Goal: Task Accomplishment & Management: Manage account settings

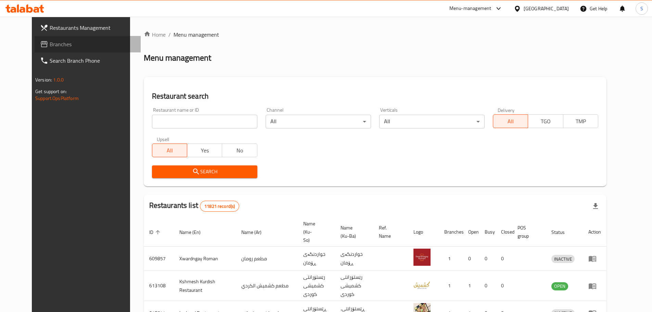
click at [68, 44] on span "Branches" at bounding box center [93, 44] width 86 height 8
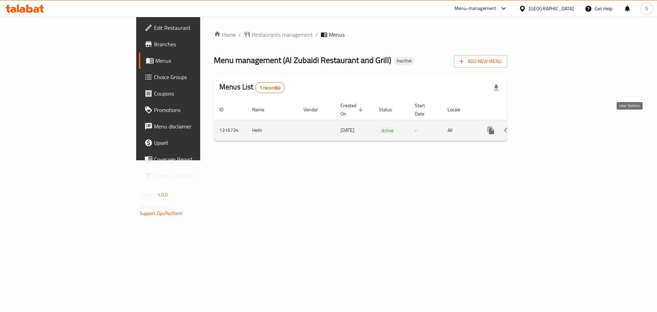
click at [544, 126] on icon "enhanced table" at bounding box center [540, 130] width 8 height 8
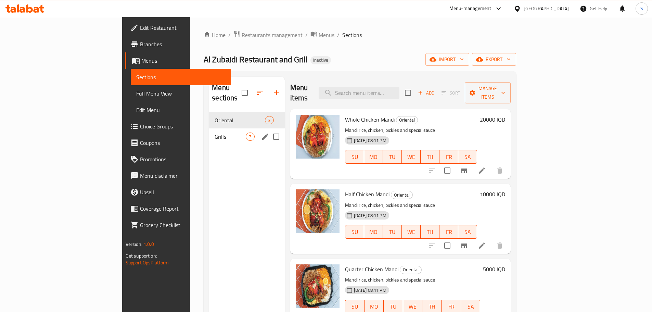
click at [215, 132] on span "Grills" at bounding box center [230, 136] width 31 height 8
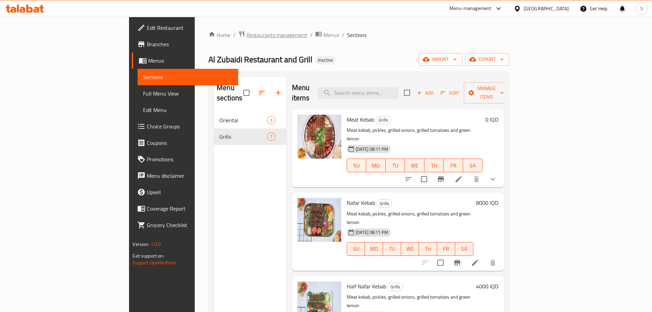
click at [246, 39] on span "Restaurants management" at bounding box center [276, 35] width 61 height 8
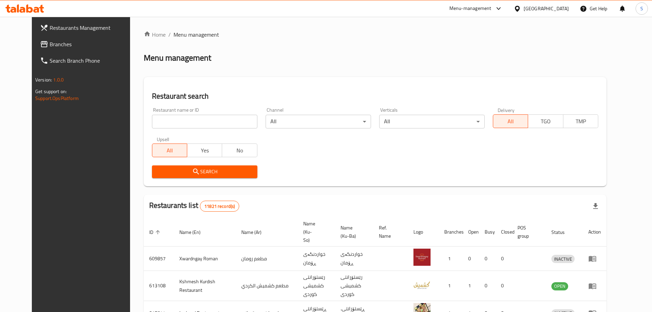
click at [50, 48] on span "Branches" at bounding box center [93, 44] width 86 height 8
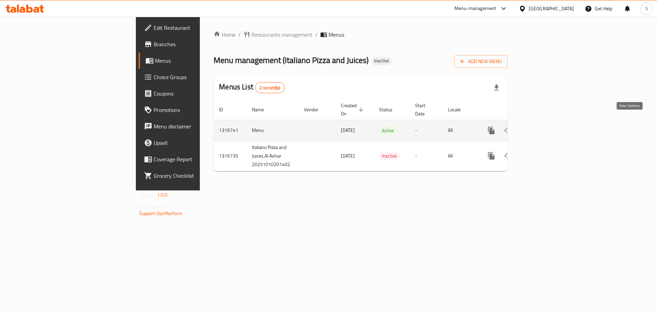
click at [545, 126] on icon "enhanced table" at bounding box center [541, 130] width 8 height 8
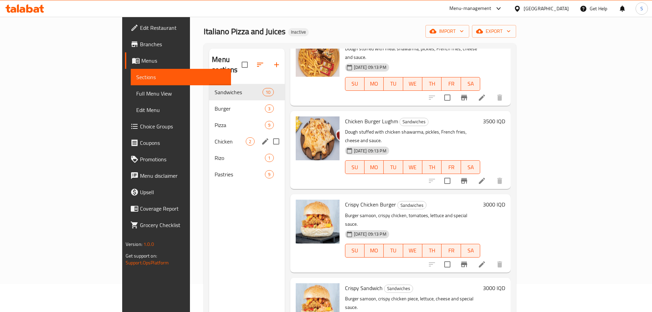
scroll to position [27, 0]
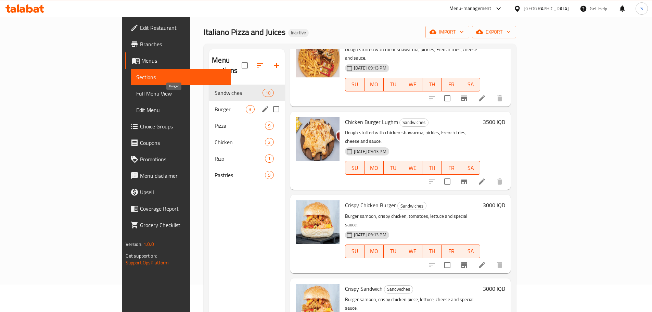
click at [215, 105] on span "Burger" at bounding box center [230, 109] width 31 height 8
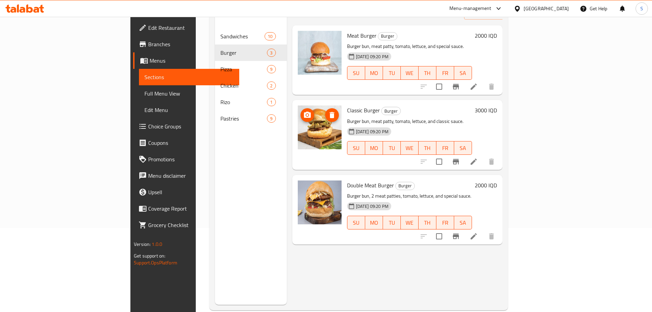
scroll to position [96, 0]
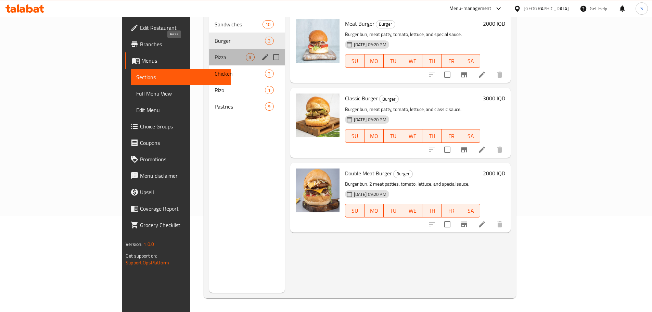
click at [215, 53] on span "Pizza" at bounding box center [230, 57] width 31 height 8
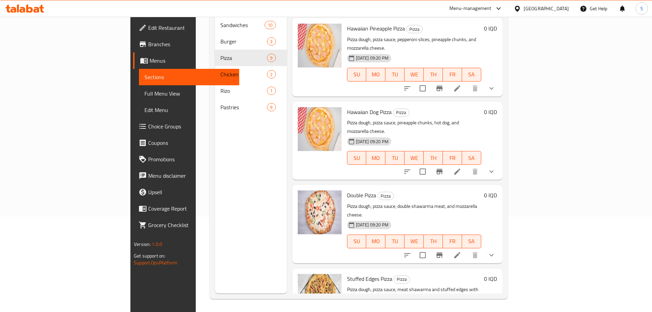
scroll to position [96, 0]
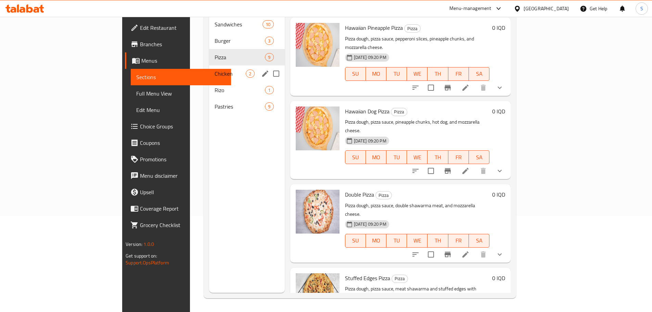
click at [215, 69] on span "Chicken" at bounding box center [230, 73] width 31 height 8
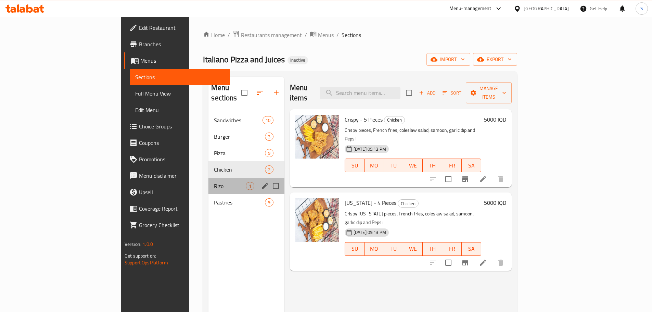
click at [208, 178] on div "Rizo 1" at bounding box center [246, 186] width 76 height 16
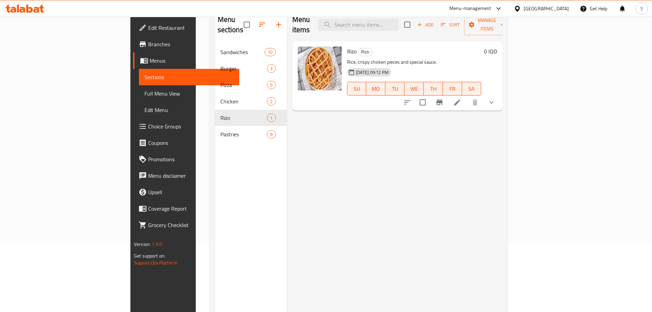
scroll to position [68, 0]
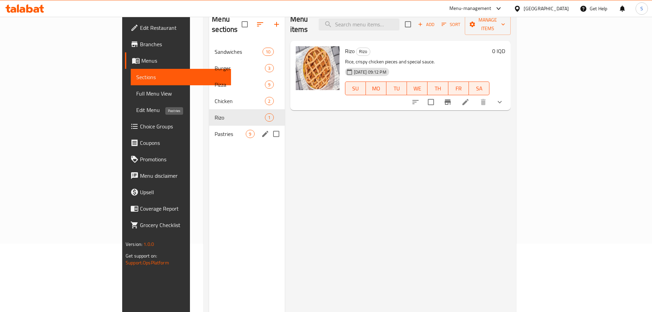
click at [215, 130] on span "Pastries" at bounding box center [230, 134] width 31 height 8
